Goal: Navigation & Orientation: Go to known website

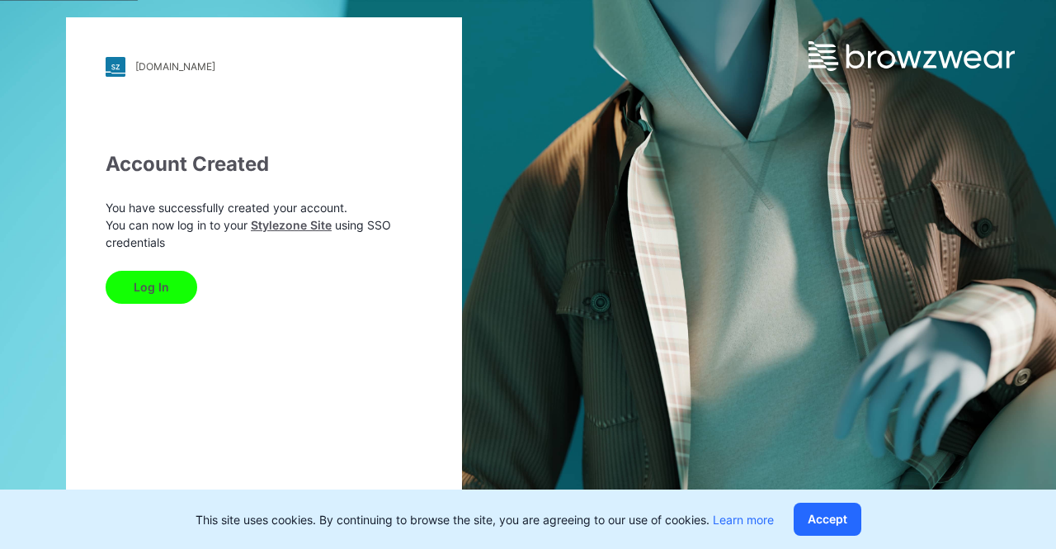
click at [155, 290] on button "Log In" at bounding box center [152, 287] width 92 height 33
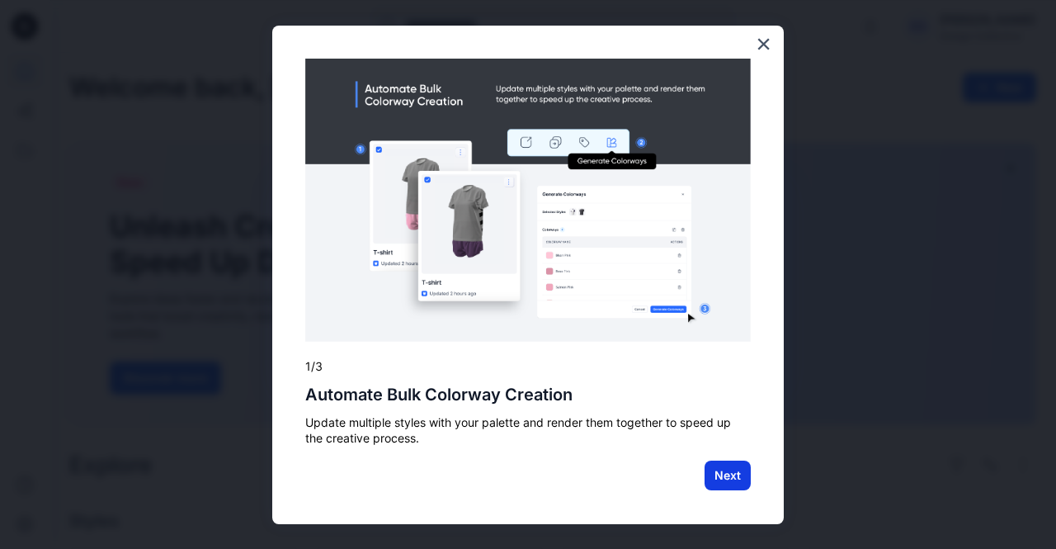
click at [735, 471] on button "Next" at bounding box center [728, 476] width 46 height 30
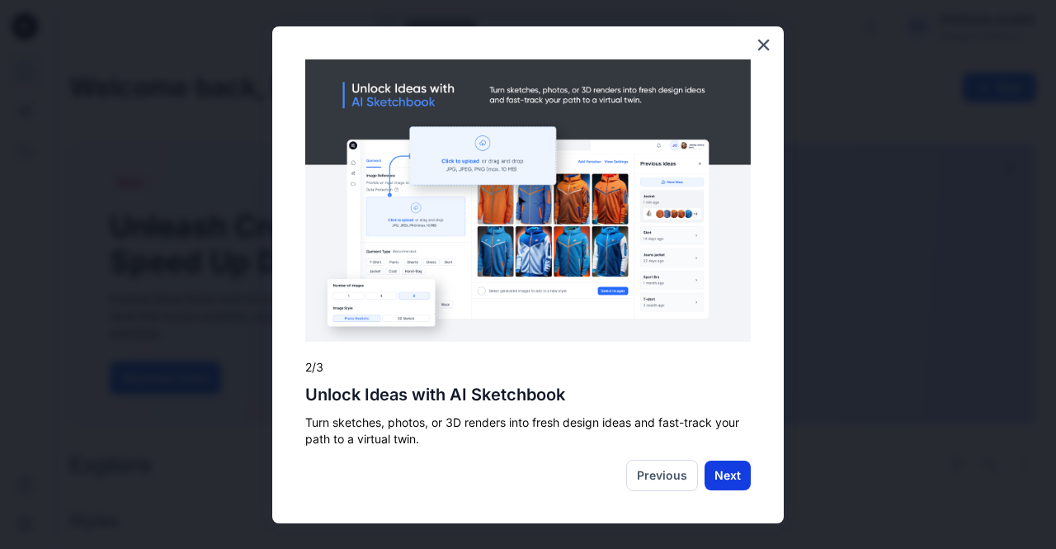
click at [730, 475] on button "Next" at bounding box center [728, 476] width 46 height 30
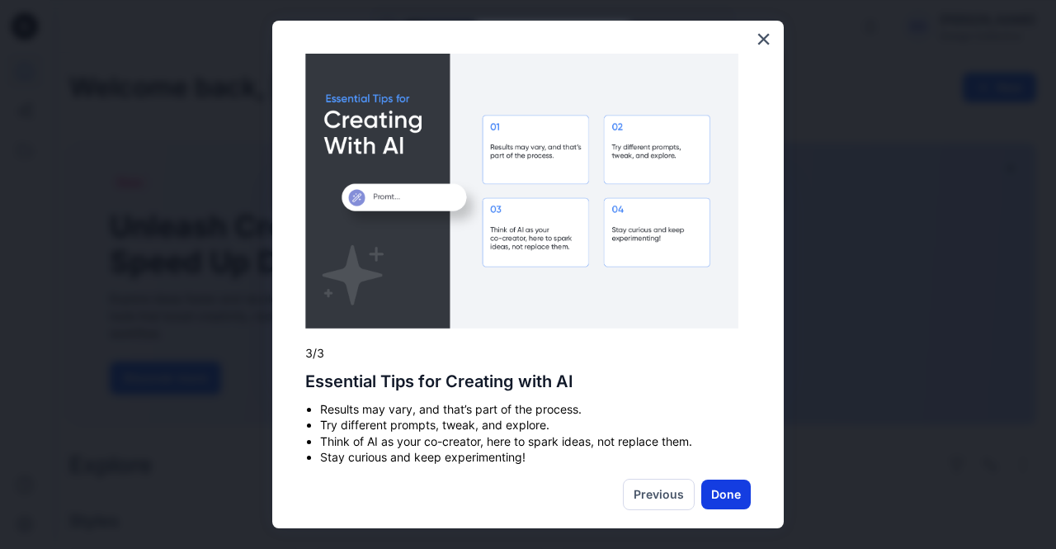
click at [710, 503] on button "Done" at bounding box center [727, 495] width 50 height 30
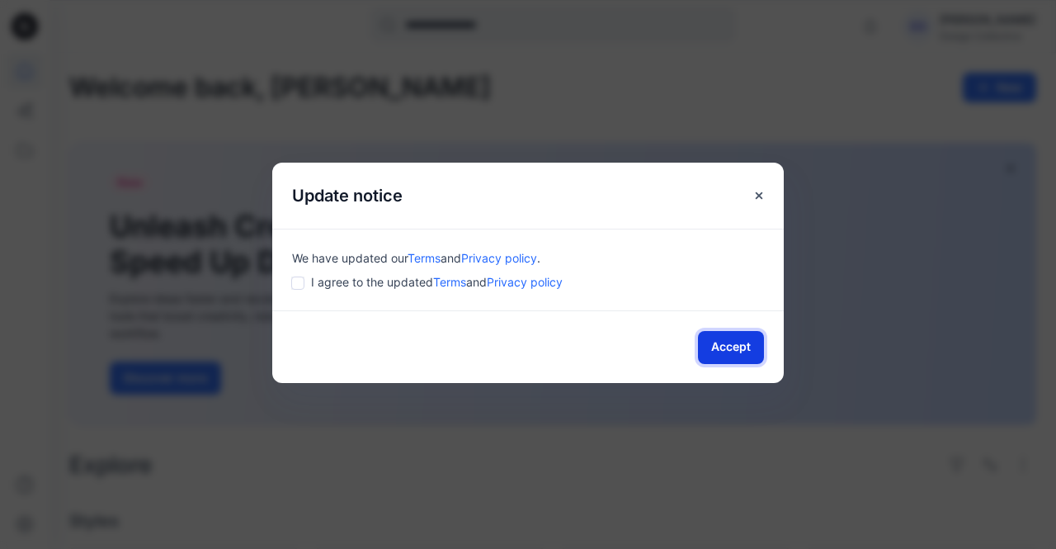
click at [720, 349] on button "Accept" at bounding box center [731, 347] width 66 height 33
